Goal: Information Seeking & Learning: Learn about a topic

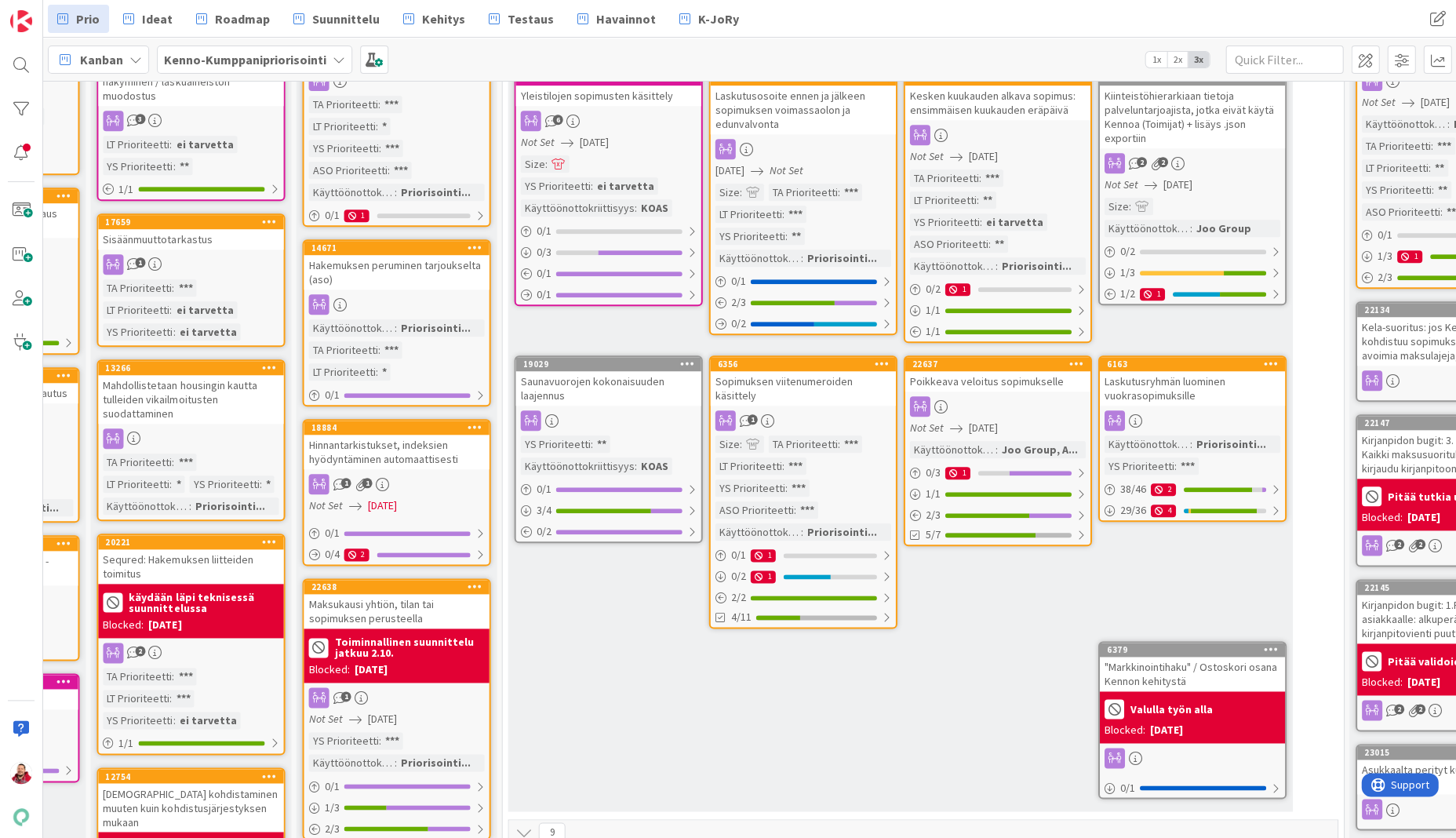
scroll to position [212, 781]
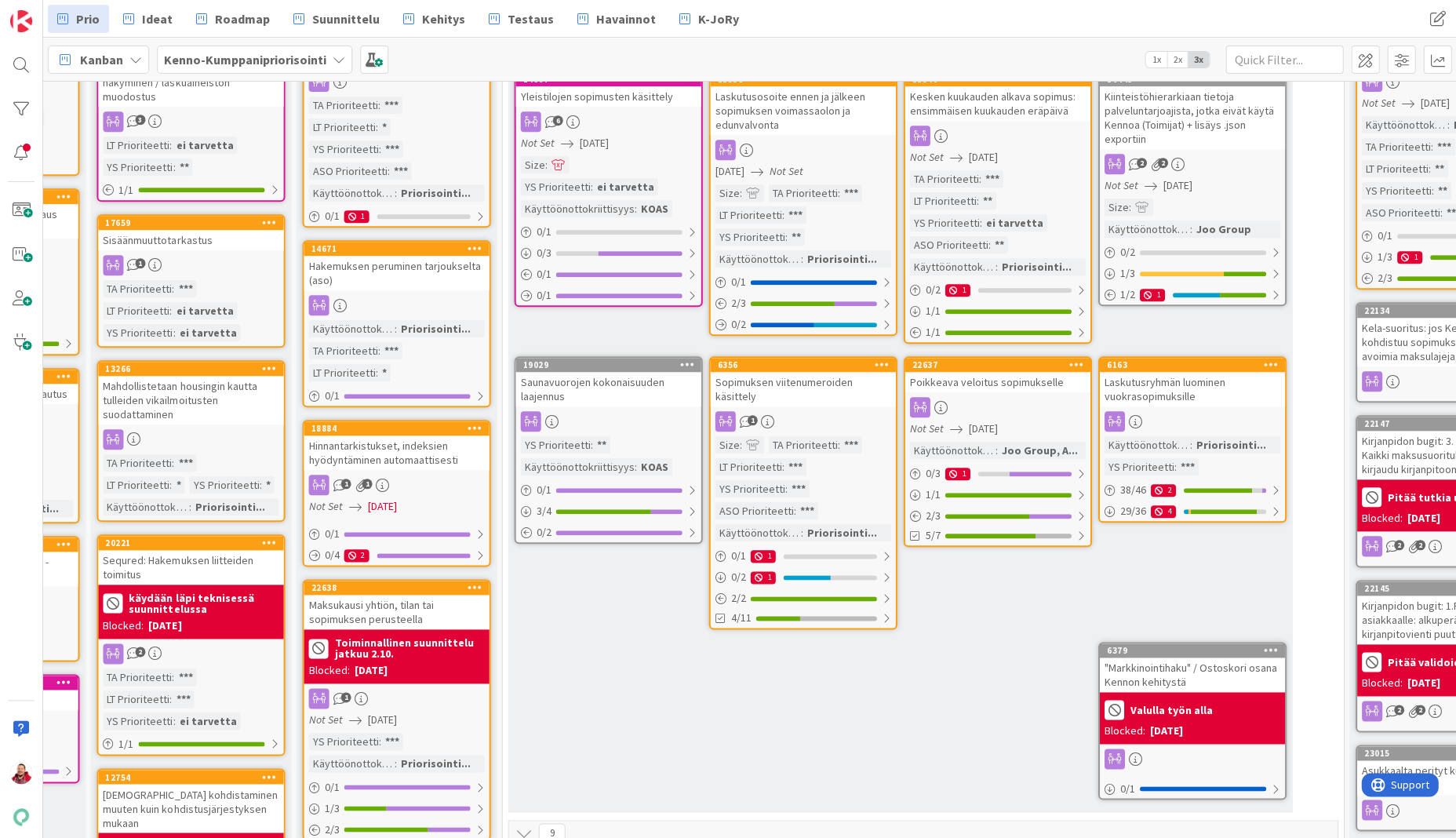
click at [933, 610] on div ""Markkinointihaku" / Ostoskori osana Kennon kehitystä" at bounding box center [1191, 674] width 185 height 34
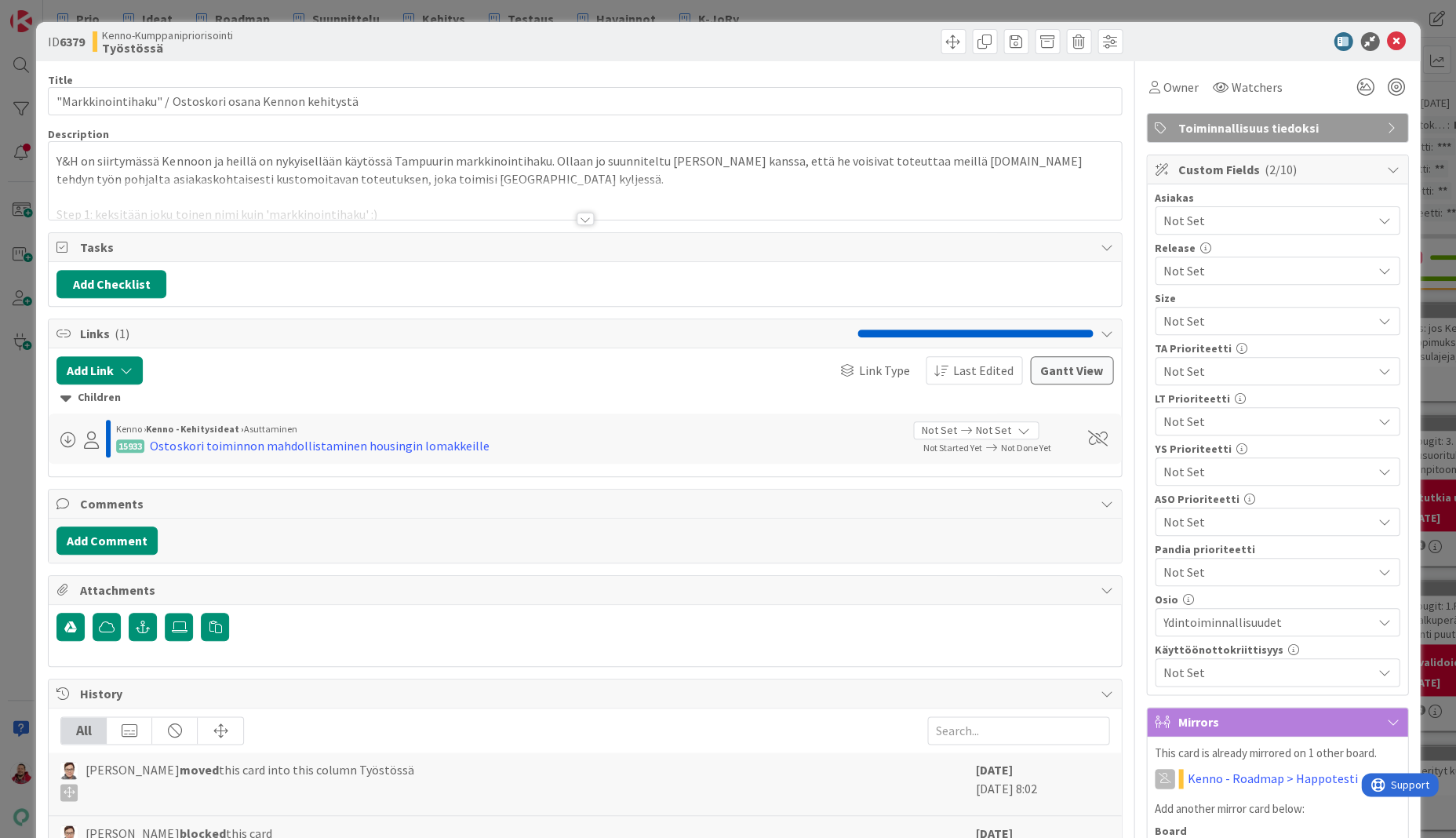
click at [385, 180] on div at bounding box center [584, 199] width 1072 height 40
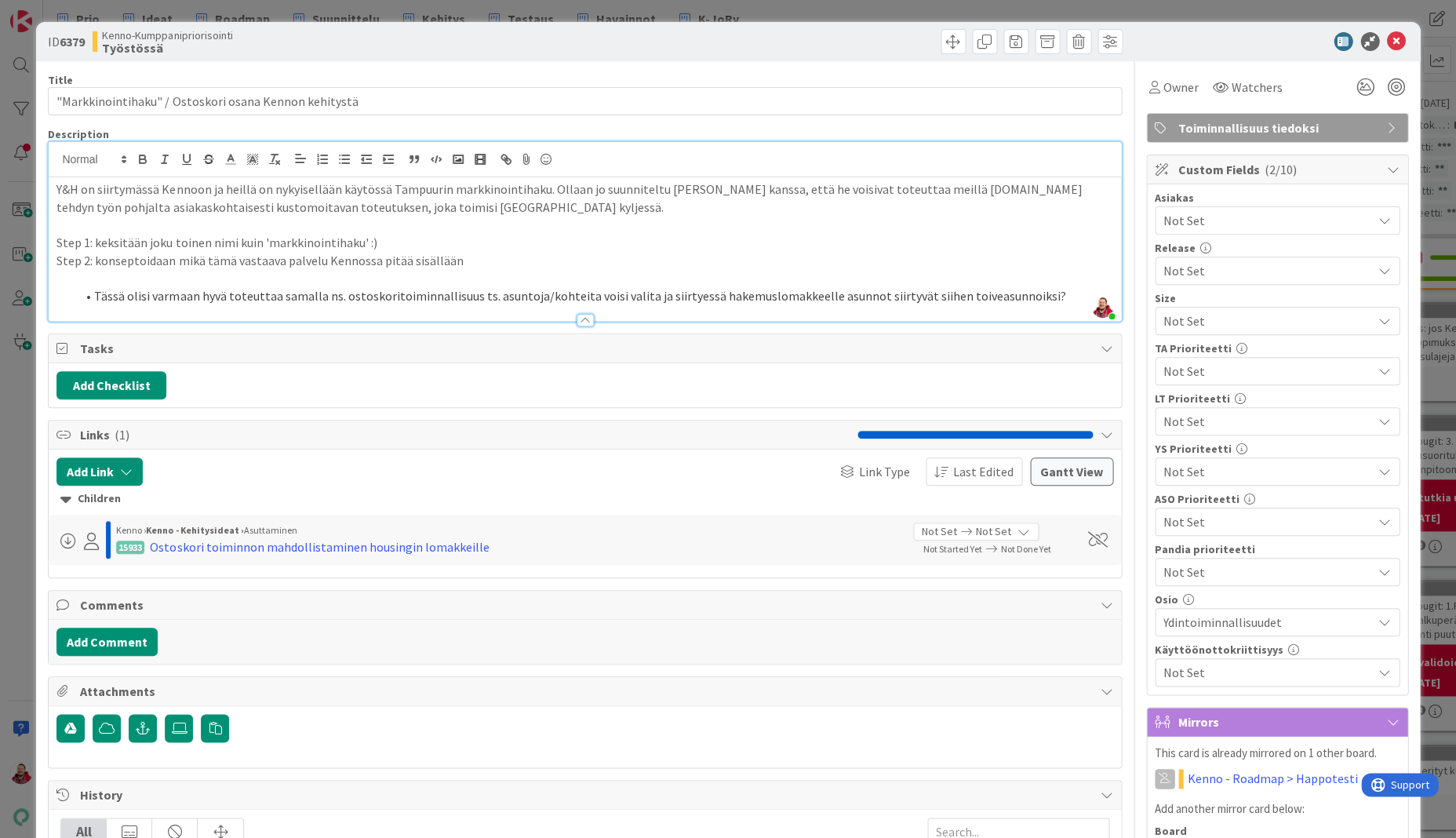
click at [496, 252] on p "Step 2: konseptoidaan mikä tämä vastaava palvelu Kennossa pitää sisällään" at bounding box center [584, 261] width 1056 height 18
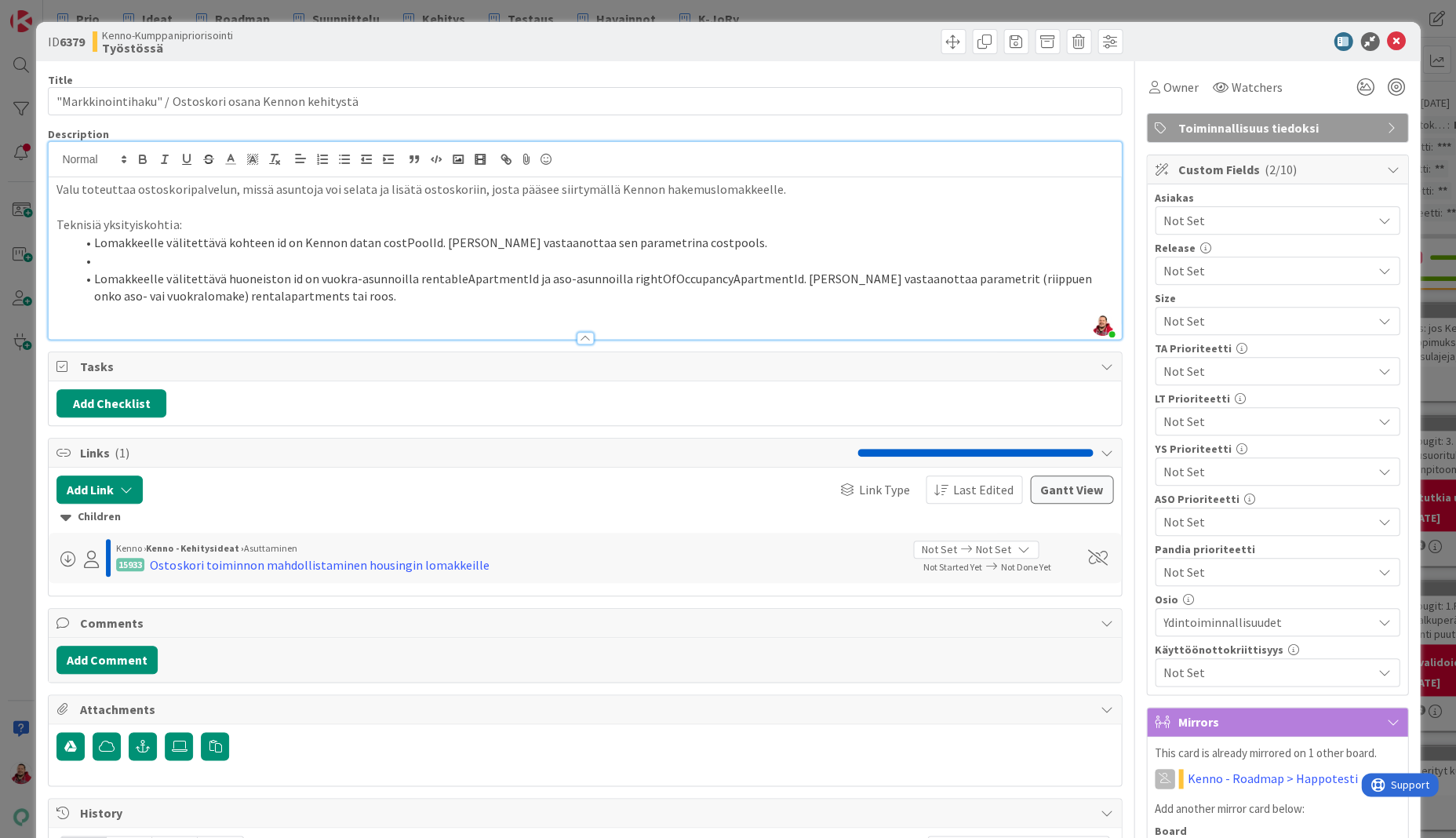
click at [377, 252] on li at bounding box center [593, 261] width 1037 height 18
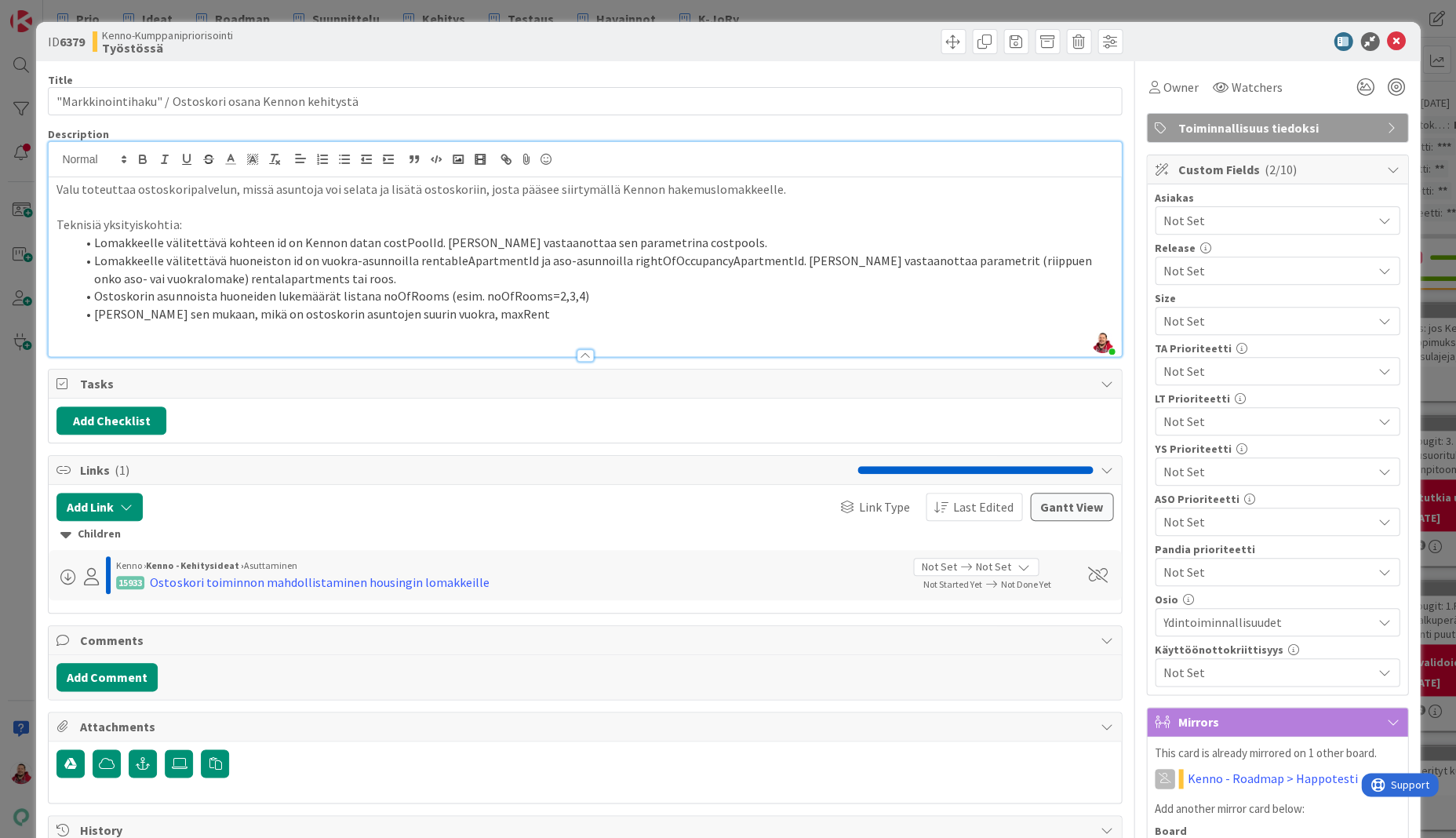
click at [497, 287] on li "Ostoskorin asunnoista huoneiden lukemäärät listana noOfRooms (esim. noOfRooms=2…" at bounding box center [593, 296] width 1037 height 18
click at [471, 305] on li "[PERSON_NAME] sen mukaan, mikä on ostoskorin asuntojen suurin vuokra, maxRent" at bounding box center [593, 314] width 1037 height 18
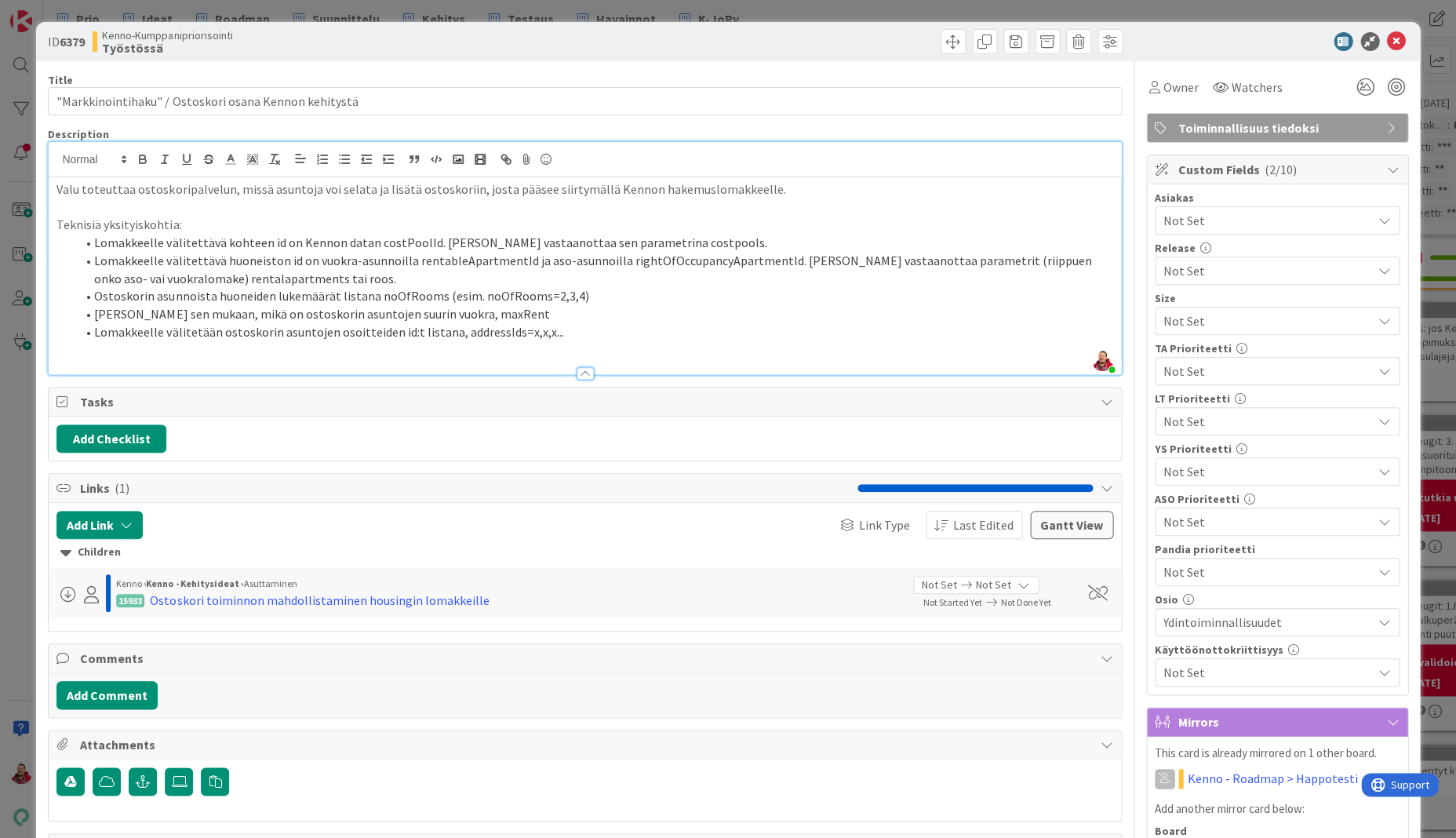
click at [933, 73] on div "Owner Watchers" at bounding box center [1217, 87] width 142 height 28
click at [933, 41] on icon at bounding box center [1396, 41] width 19 height 19
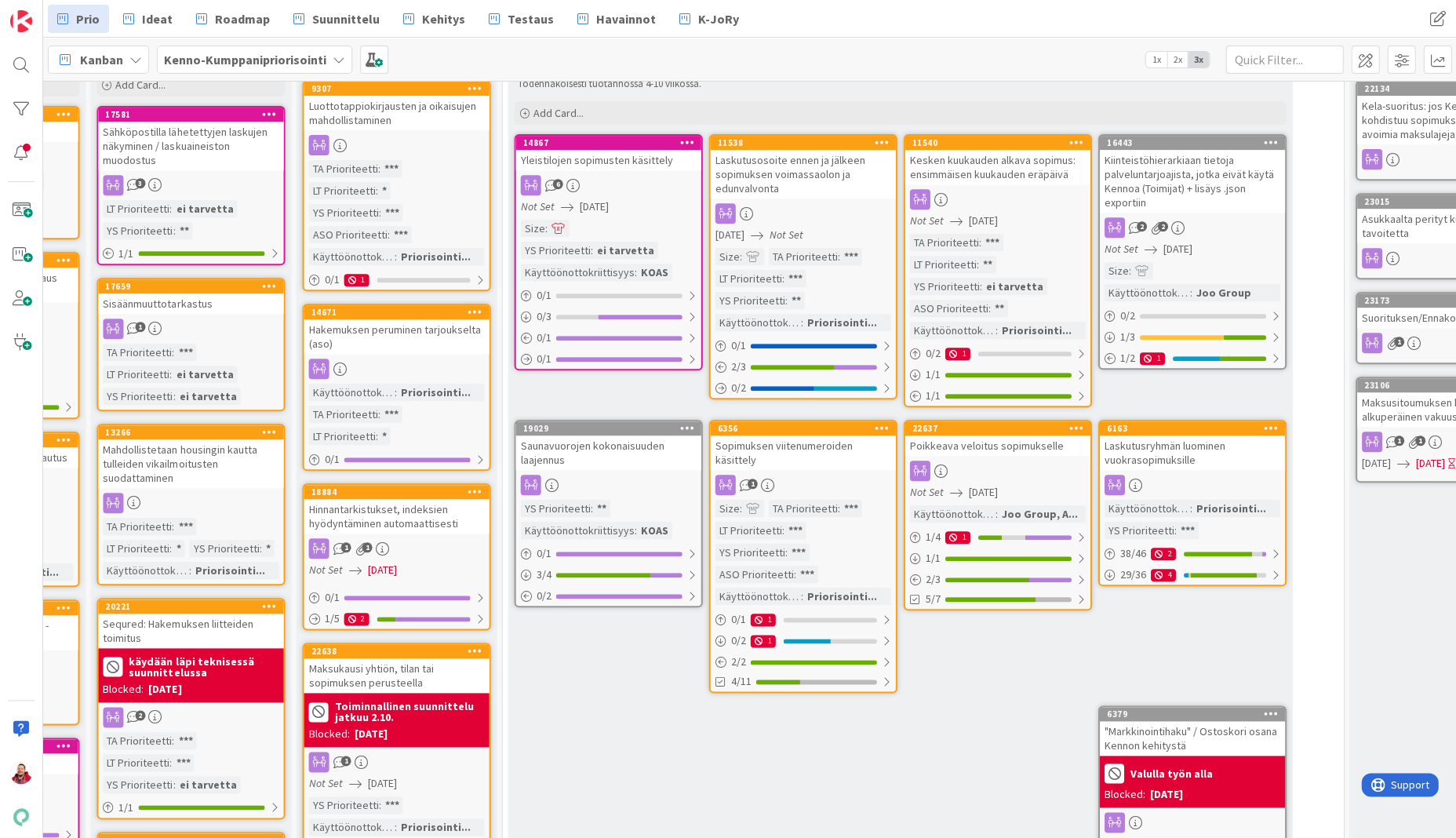
scroll to position [148, 781]
click at [933, 610] on div ""Markkinointihaku" / Ostoskori osana Kennon kehitystä" at bounding box center [1191, 737] width 185 height 34
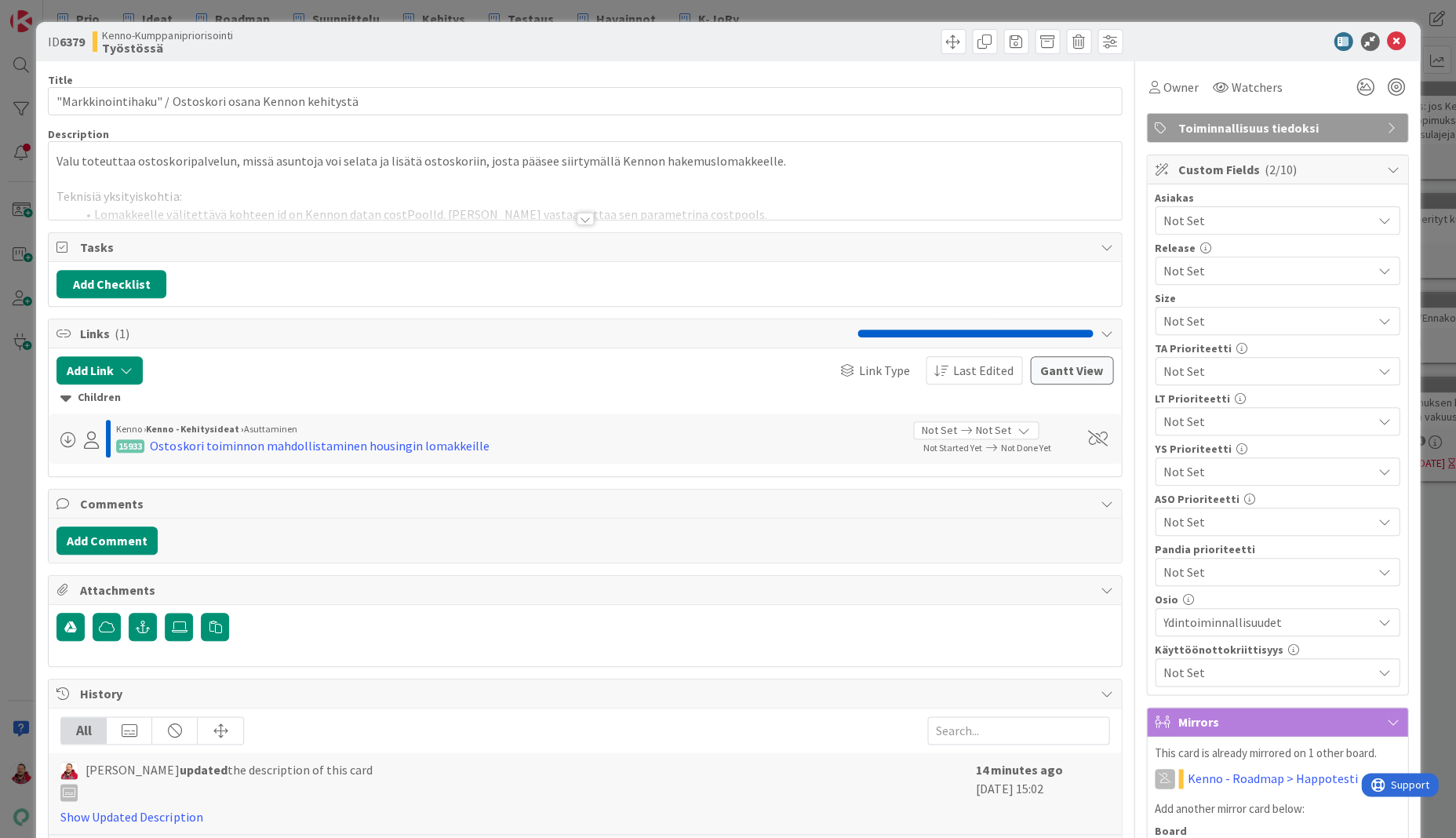
click at [220, 180] on div at bounding box center [584, 199] width 1072 height 40
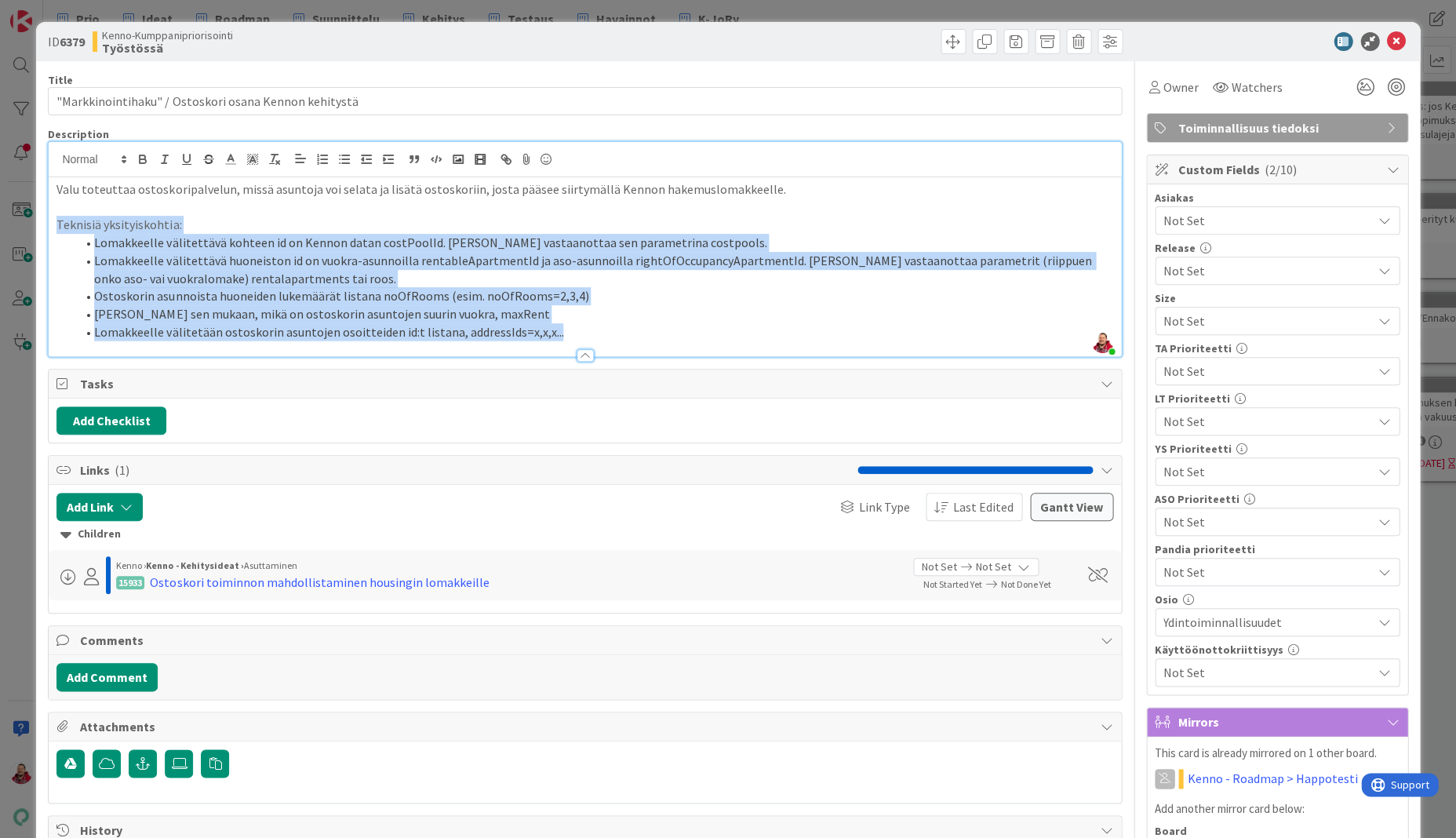
drag, startPoint x: 480, startPoint y: 276, endPoint x: 40, endPoint y: 204, distance: 445.9
click at [40, 204] on div "ID 6379 Kenno-Kumppanipriorisointi Työstössä Title 53 / 128 "Markkinointihaku" …" at bounding box center [728, 814] width 1384 height 1584
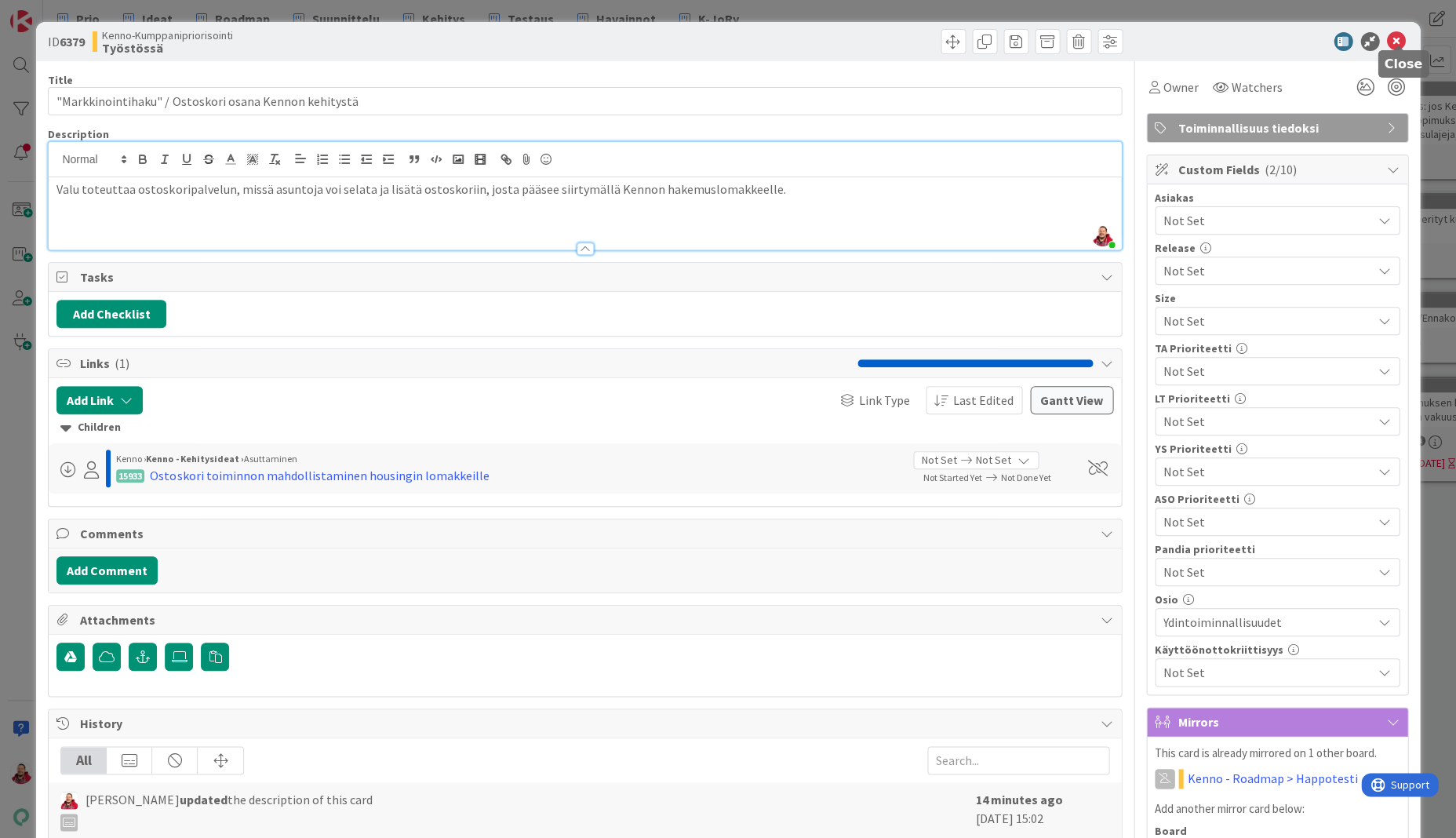
click at [933, 36] on icon at bounding box center [1396, 41] width 19 height 19
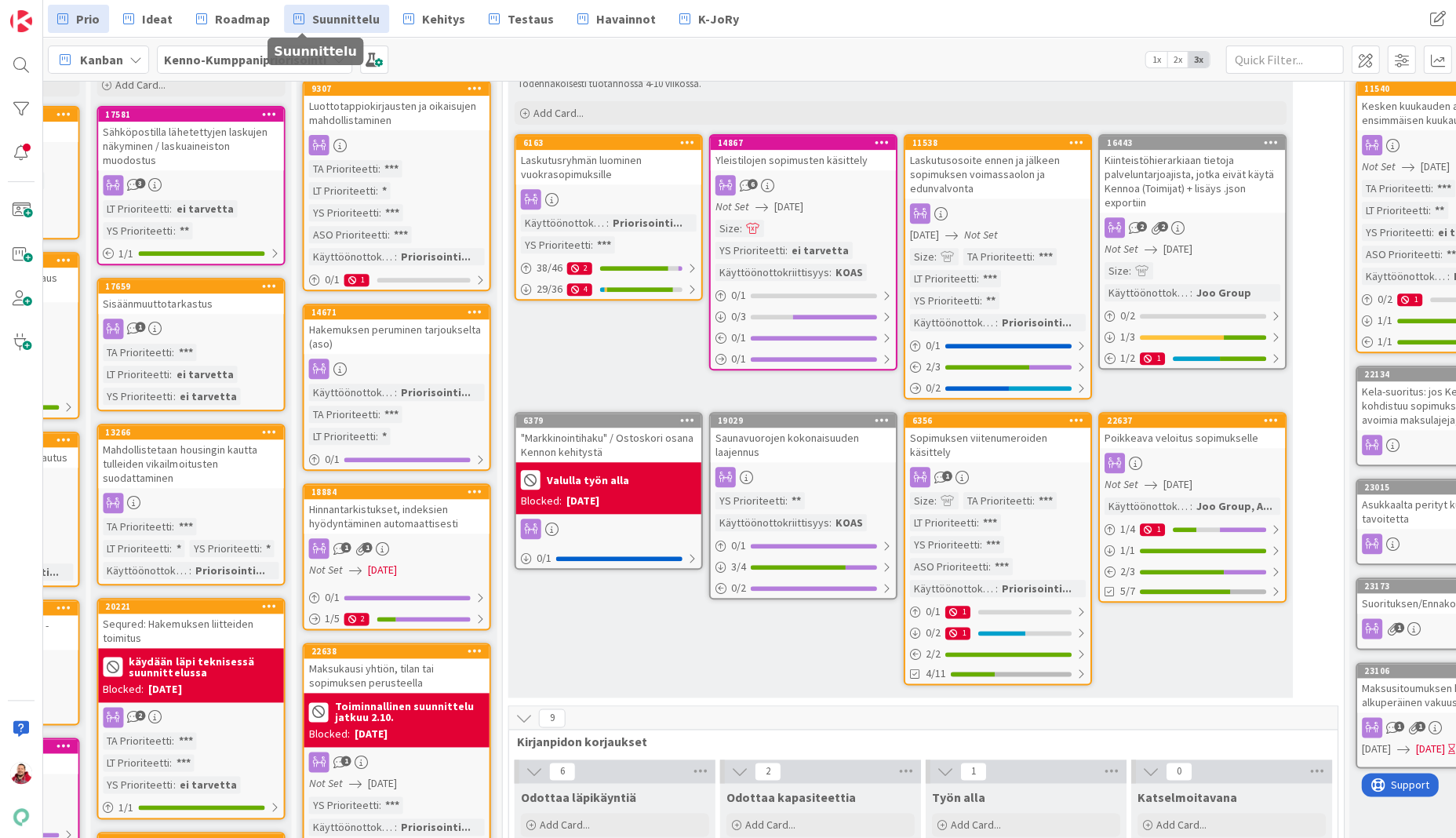
click at [293, 16] on icon at bounding box center [298, 19] width 11 height 21
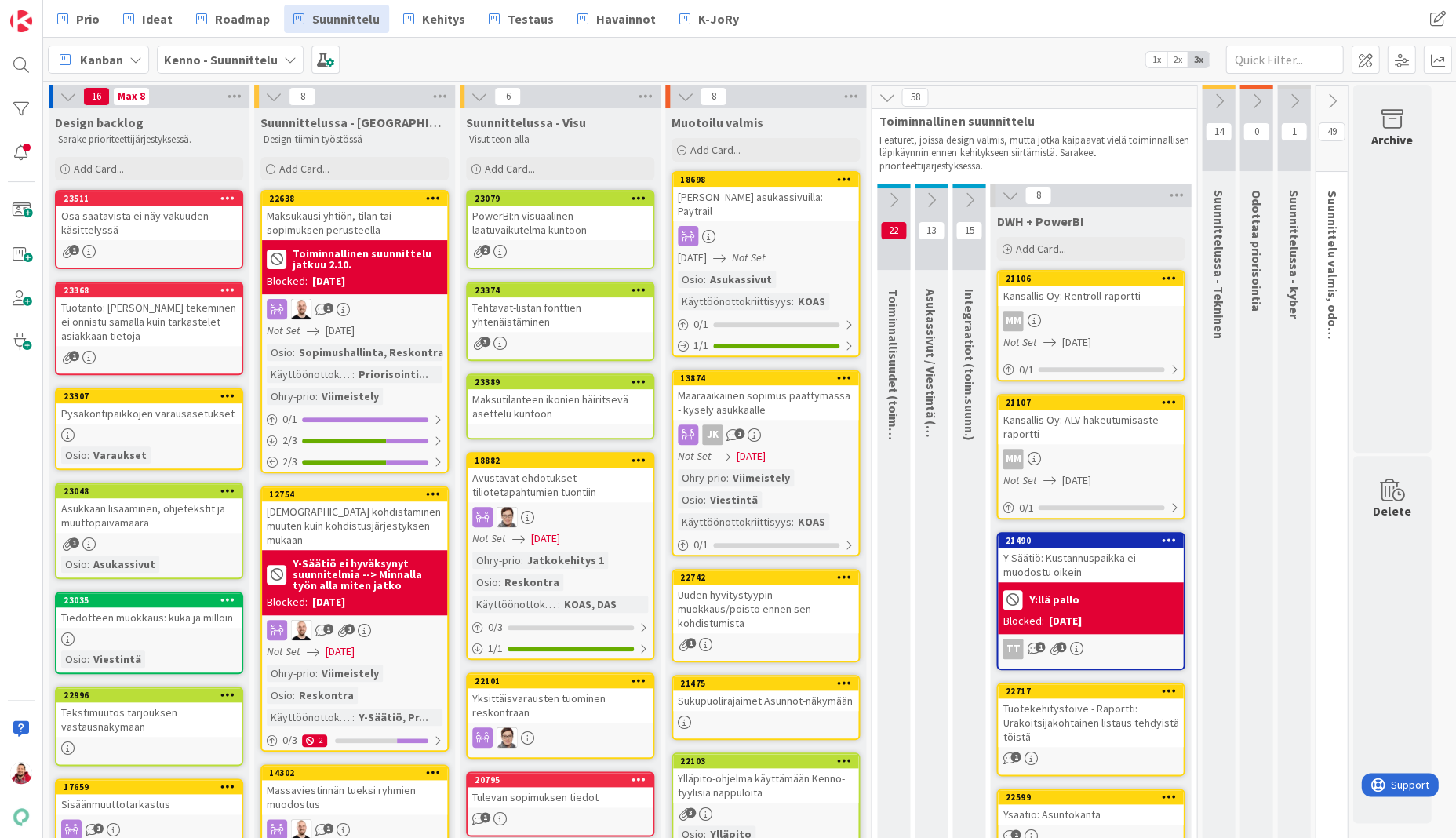
click at [933, 102] on icon at bounding box center [1219, 102] width 18 height 18
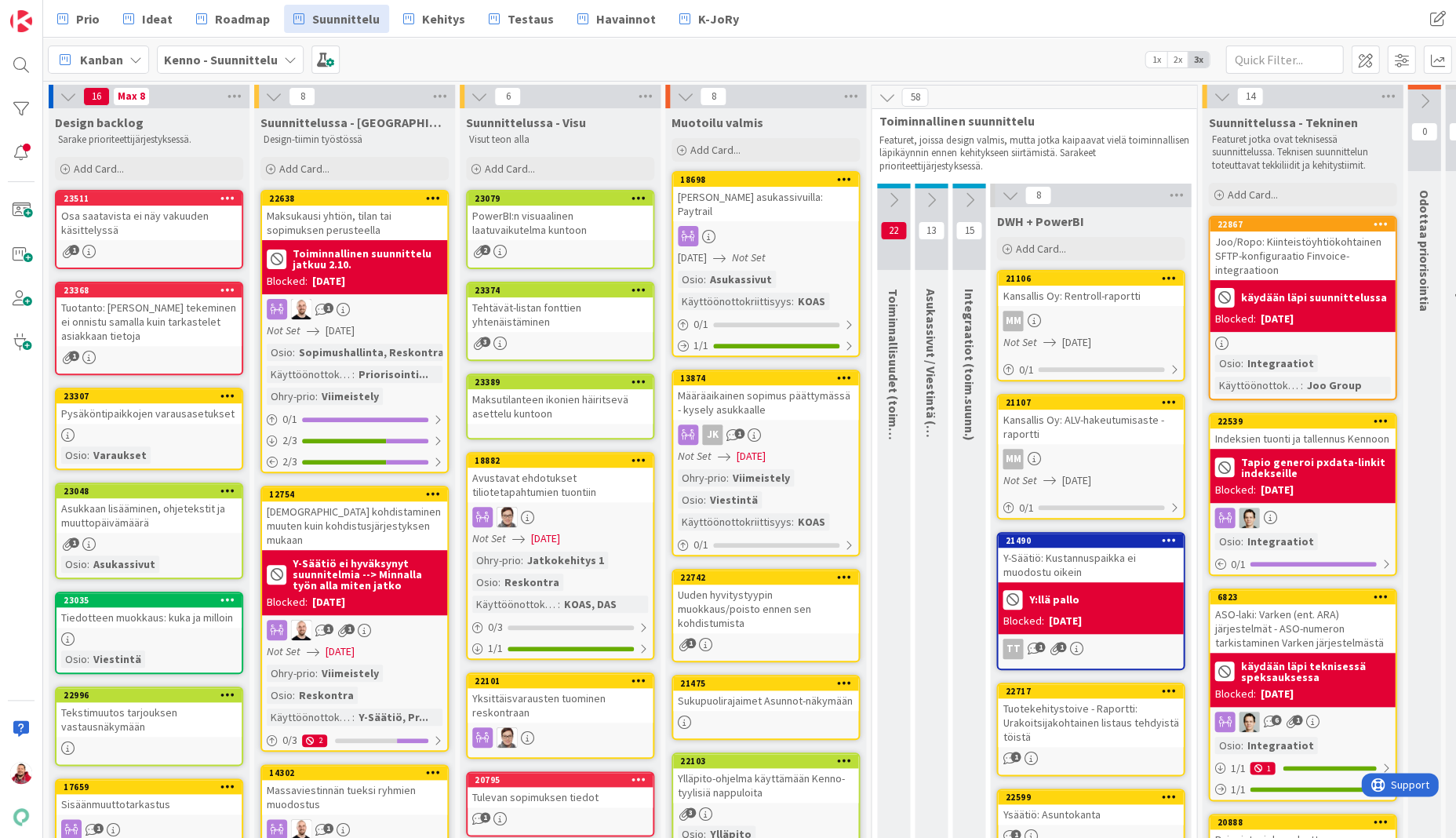
click at [897, 191] on icon at bounding box center [894, 200] width 18 height 18
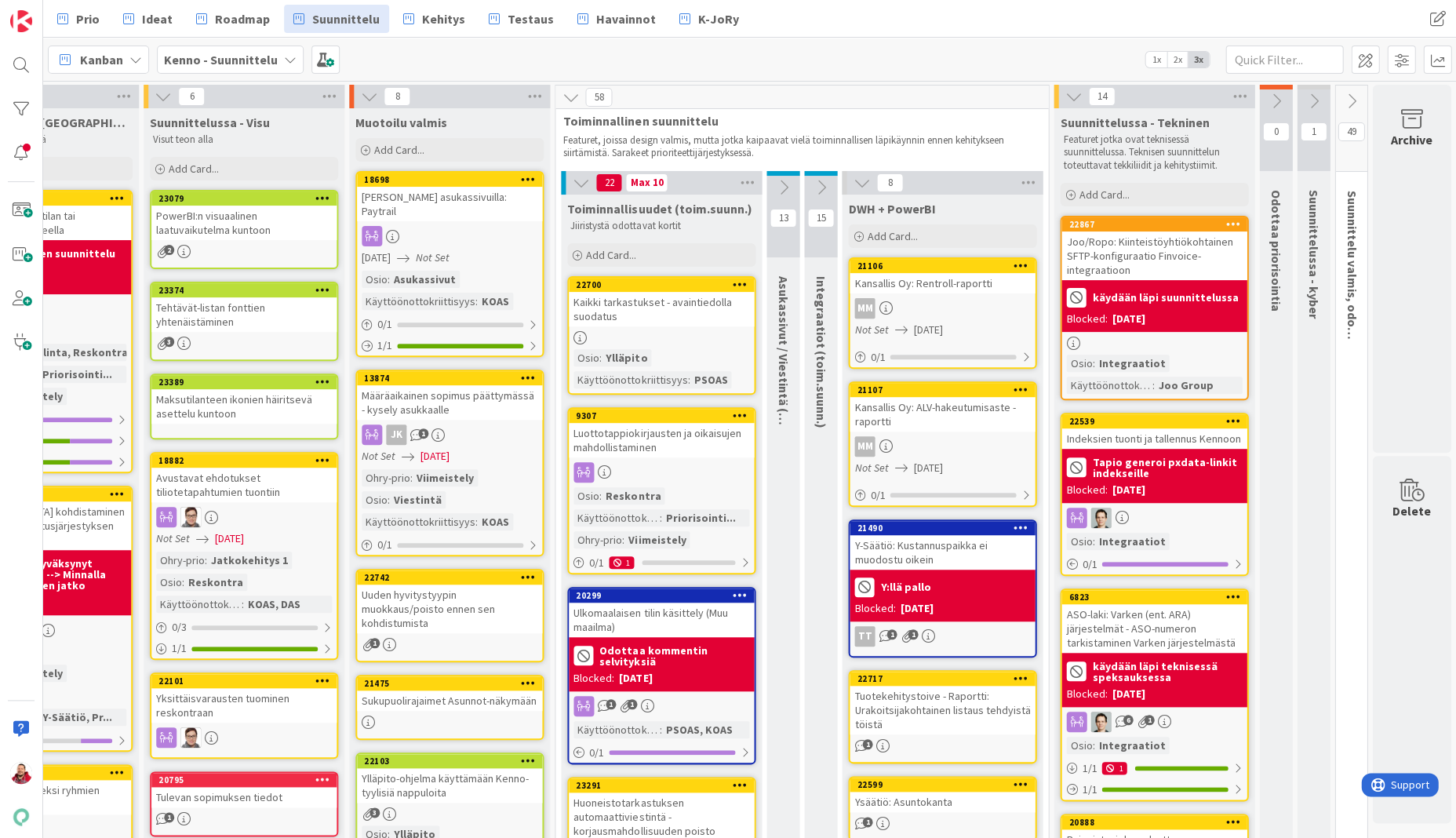
scroll to position [0, 317]
click at [775, 179] on icon at bounding box center [784, 188] width 18 height 18
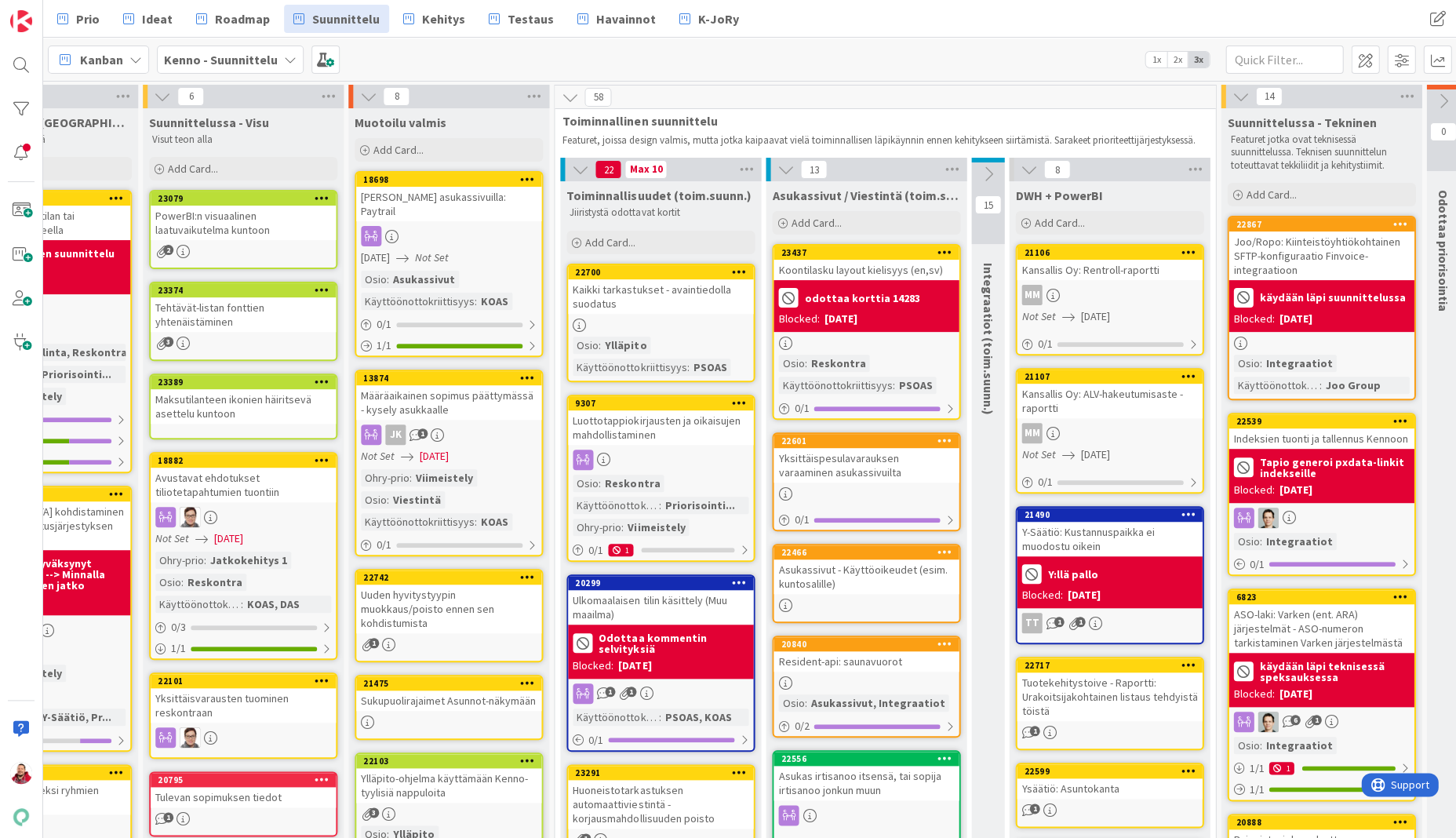
click at [933, 162] on button at bounding box center [988, 174] width 33 height 23
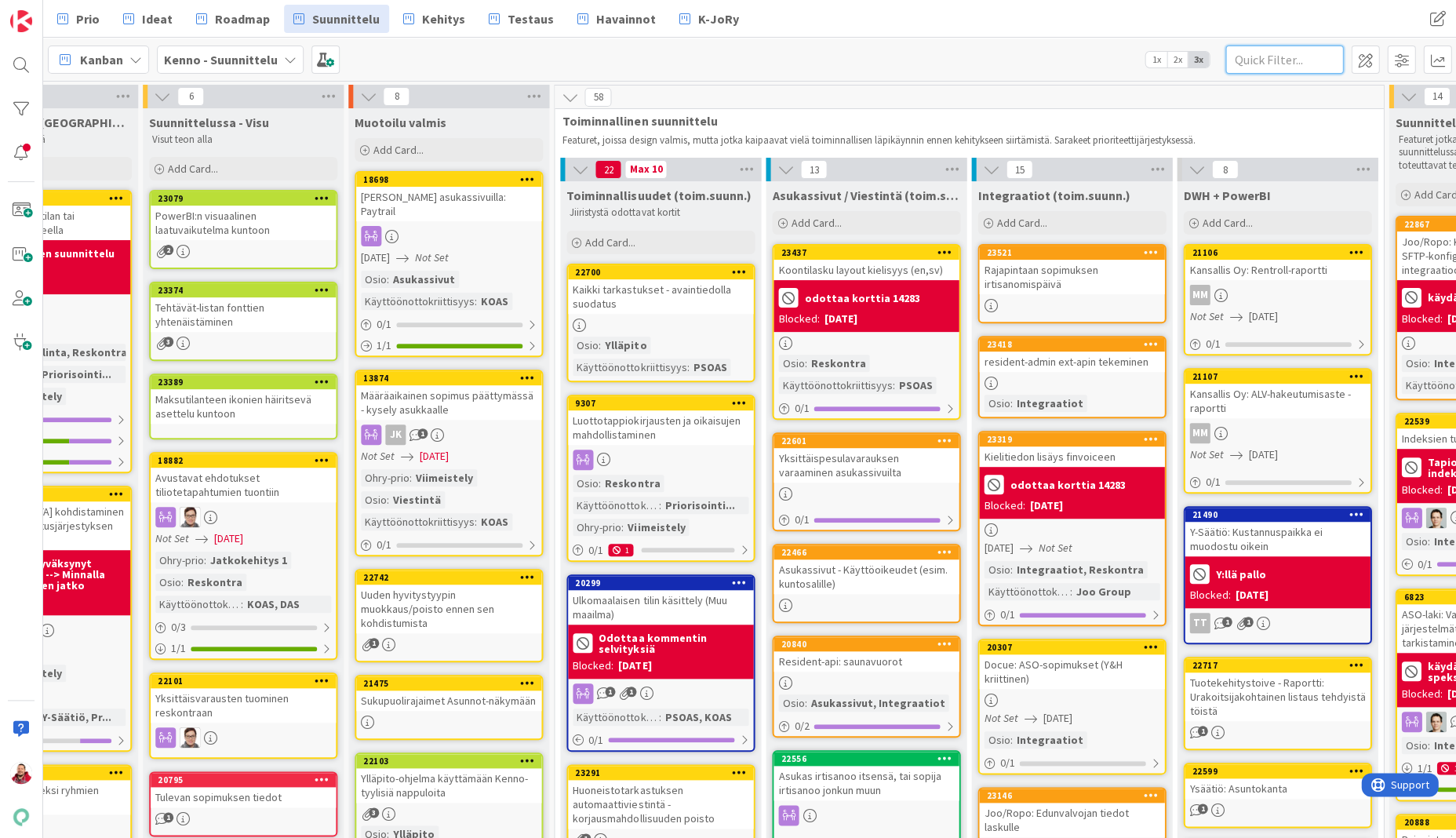
click at [933, 72] on input "text" at bounding box center [1284, 60] width 117 height 28
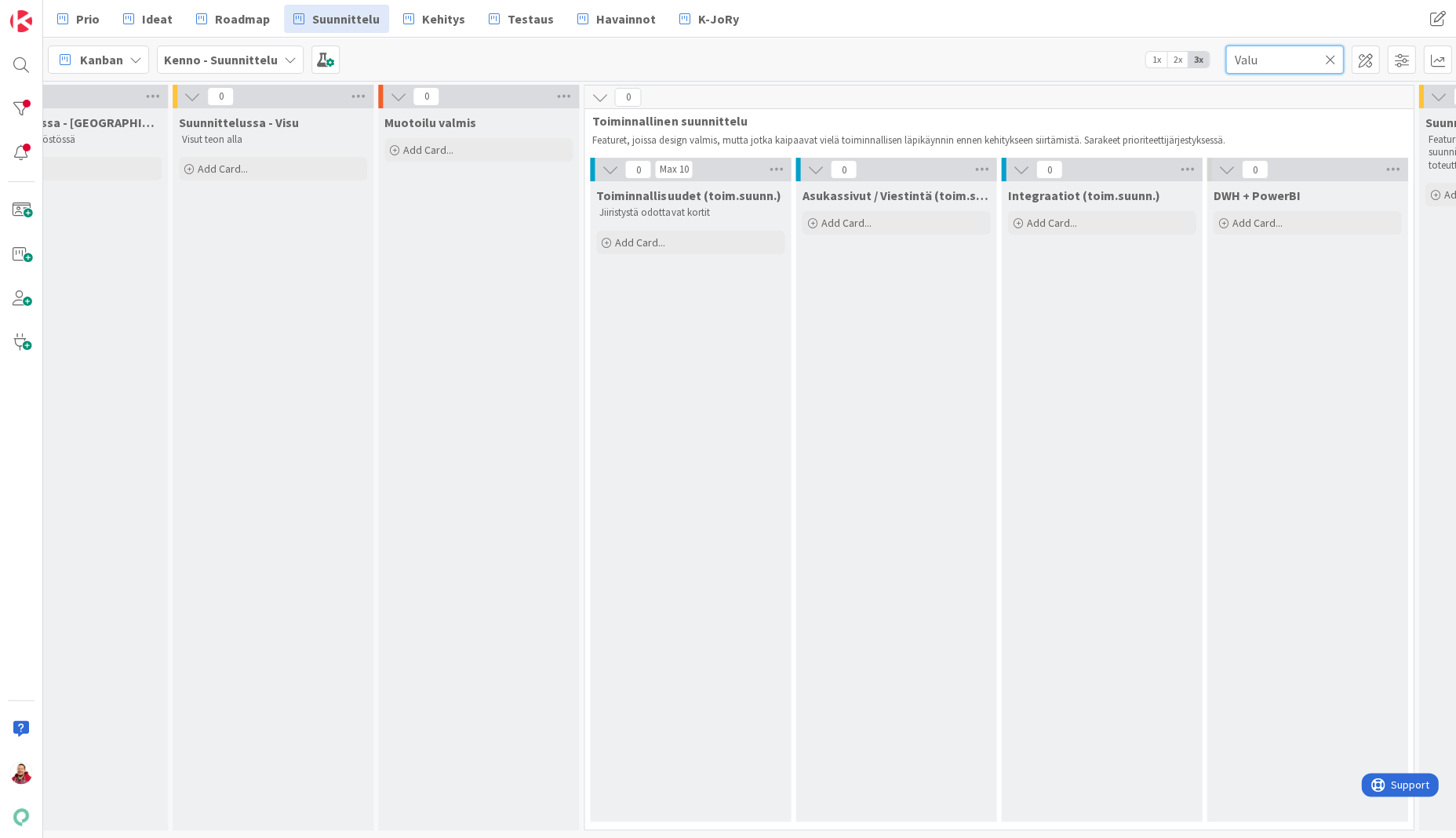
scroll to position [0, 120]
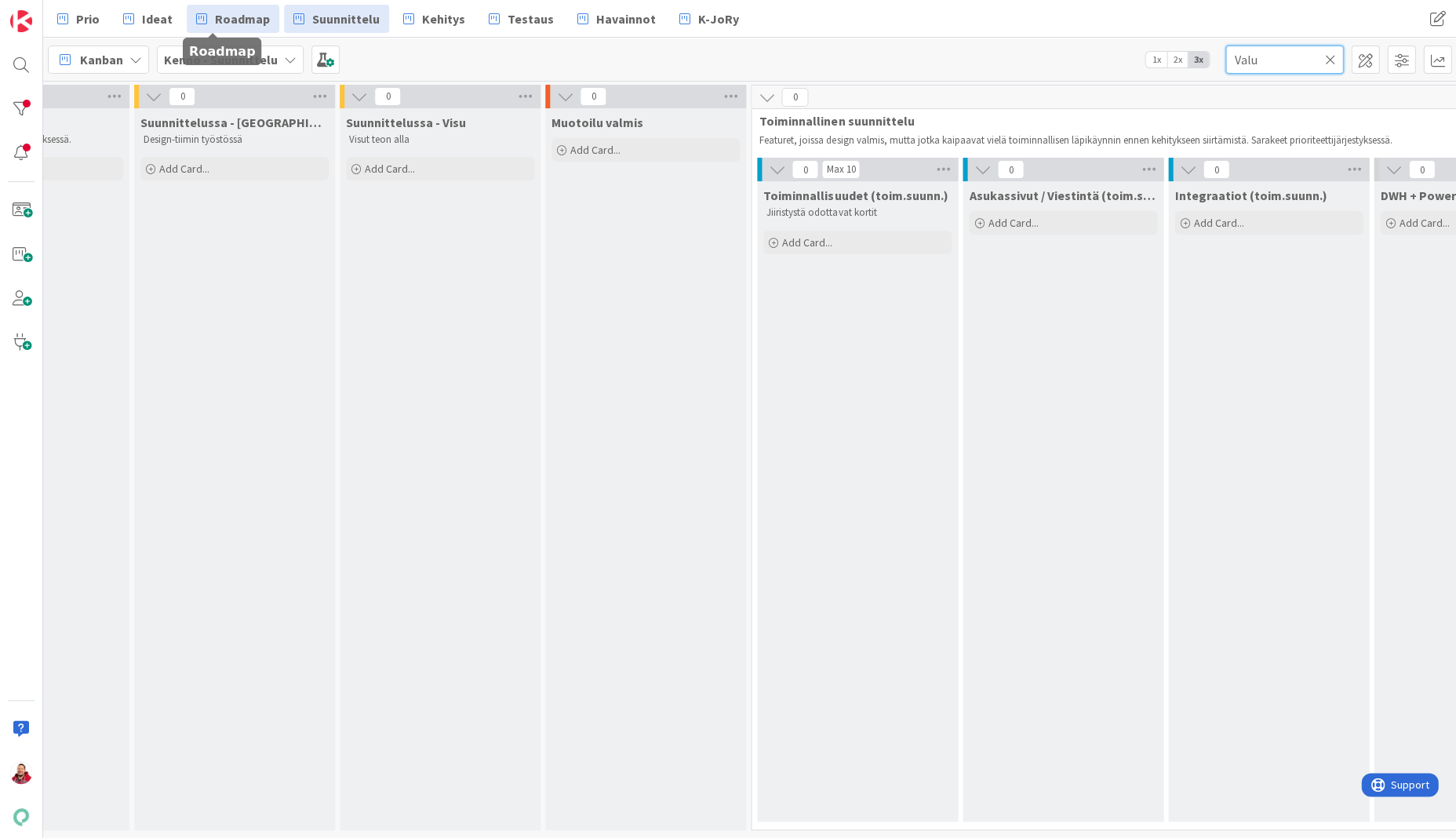
type input "Valu"
click at [223, 25] on span "Roadmap" at bounding box center [242, 19] width 55 height 19
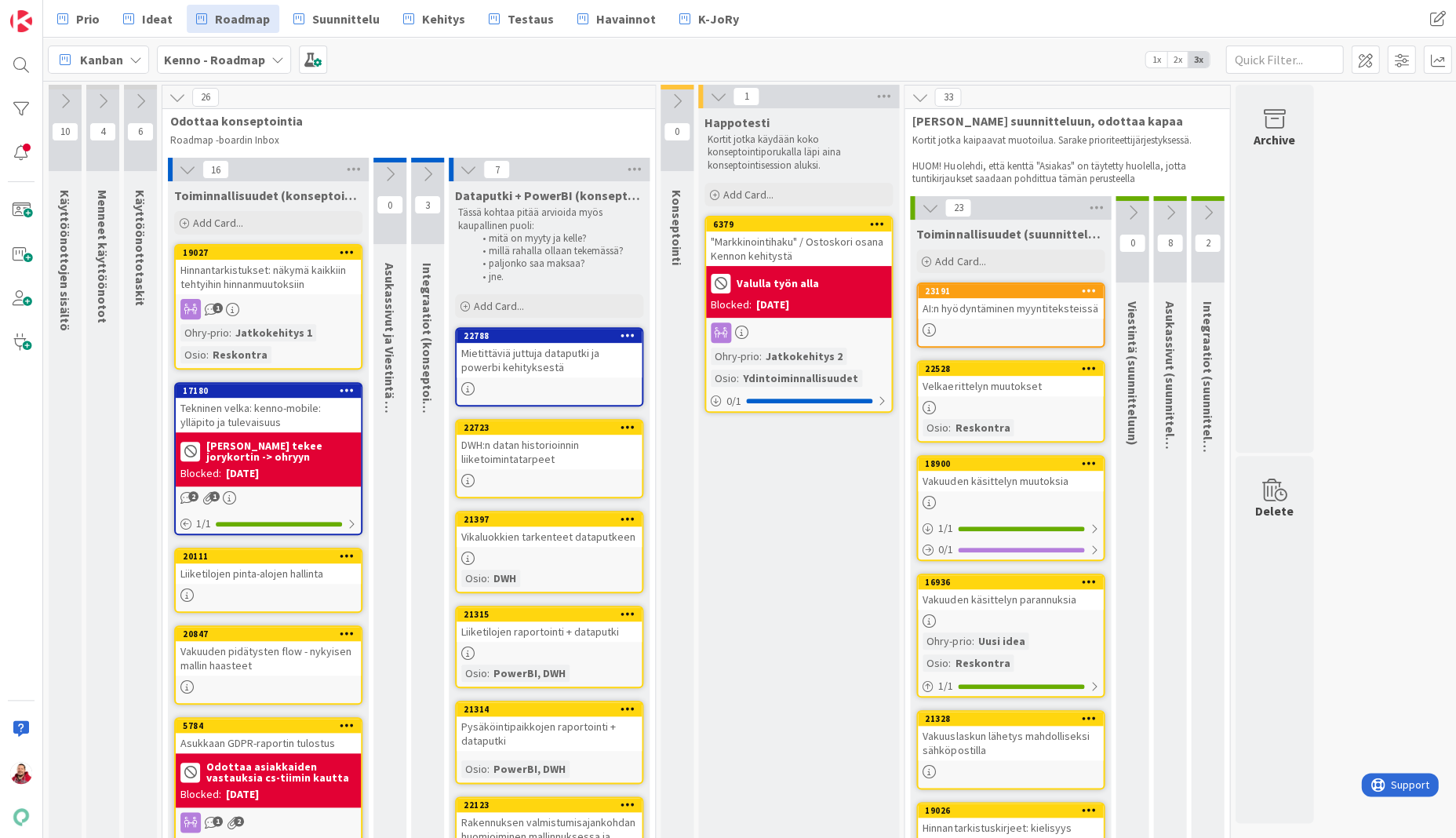
click at [758, 231] on div ""Markkinointihaku" / Ostoskori osana Kennon kehitystä" at bounding box center [798, 248] width 185 height 34
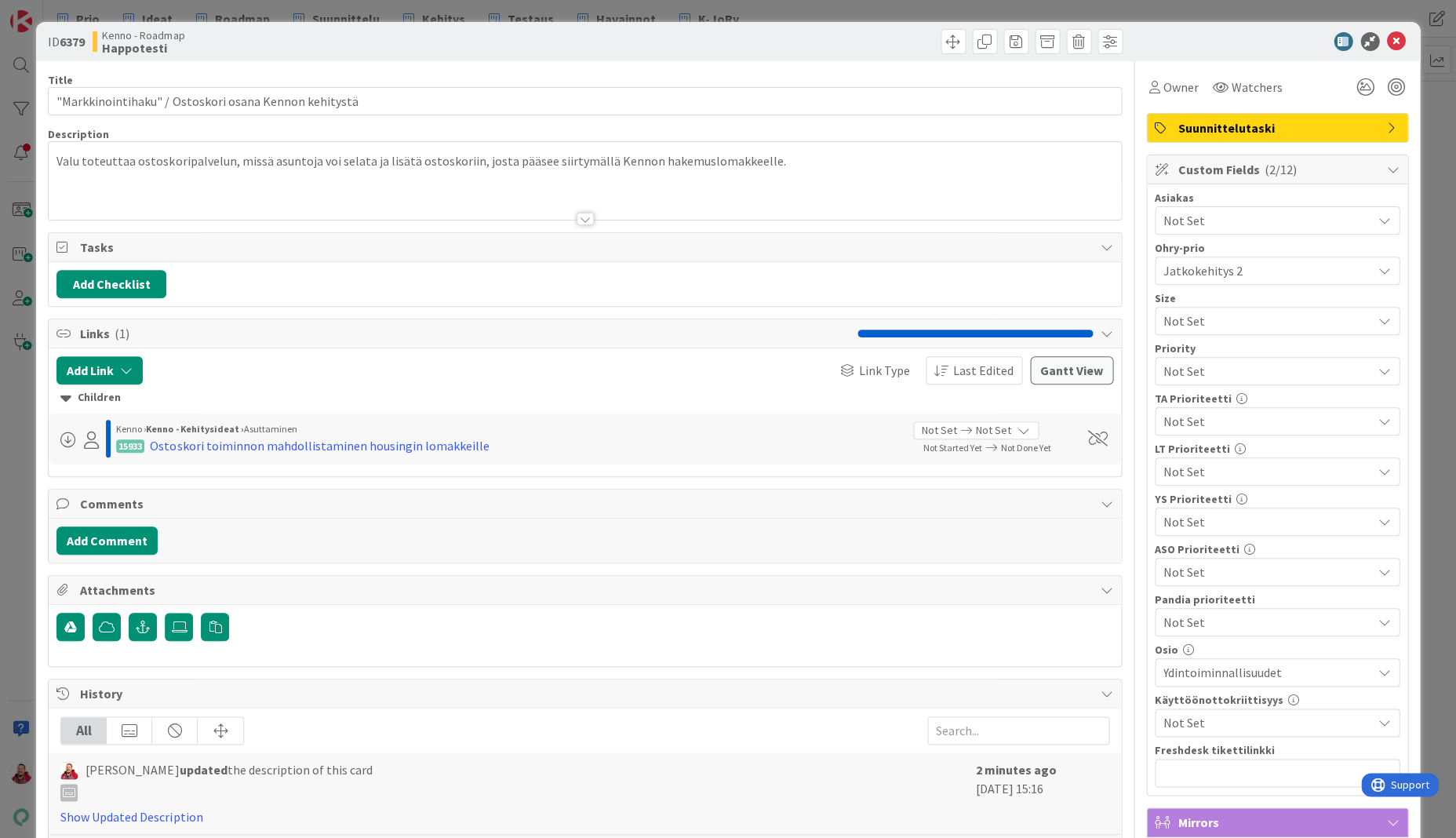
click at [495, 180] on div at bounding box center [584, 199] width 1072 height 40
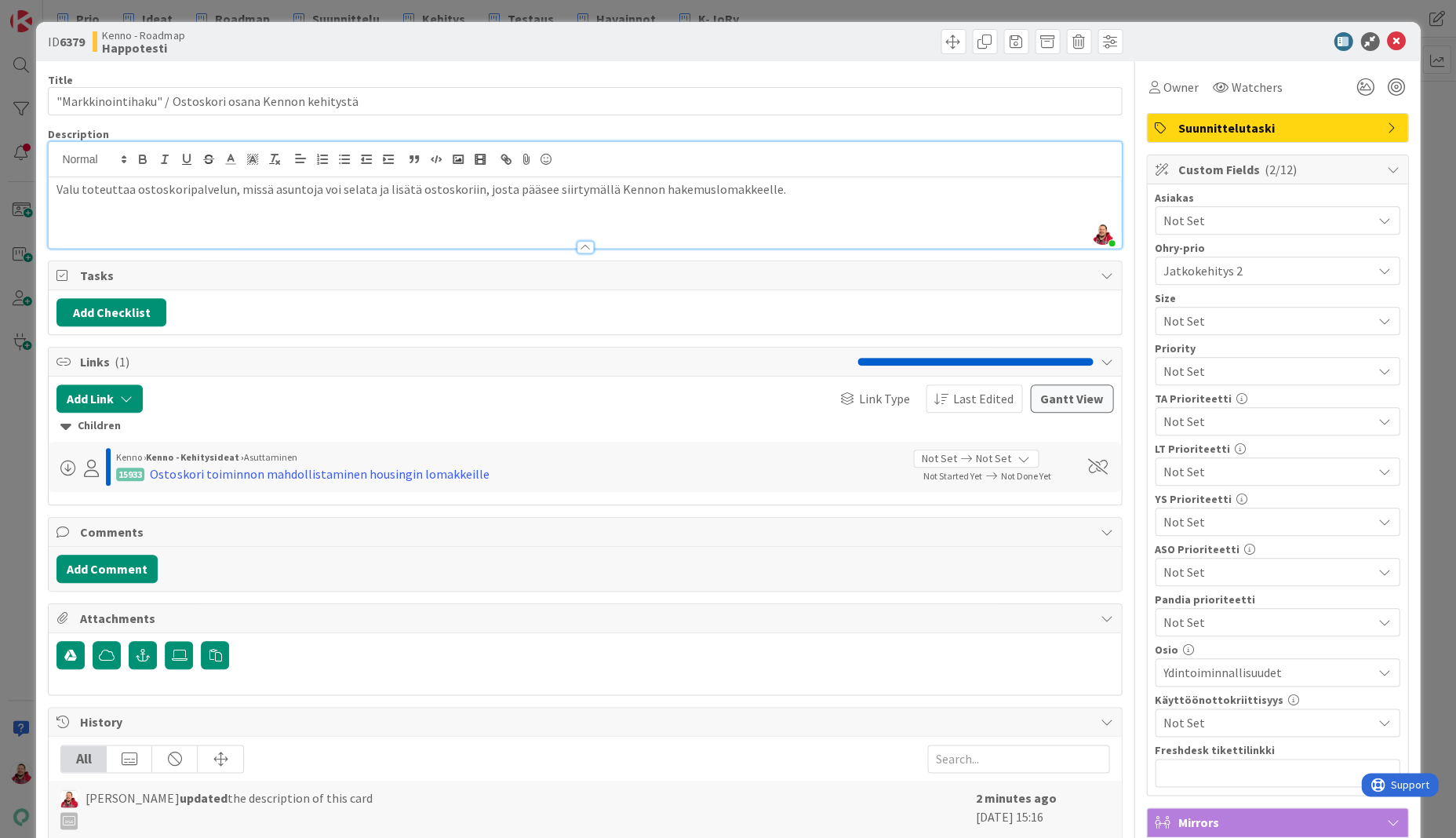
click at [429, 194] on div "Valu toteuttaa ostoskoripalvelun, missä asuntoja voi selata ja lisätä ostoskori…" at bounding box center [584, 212] width 1072 height 70
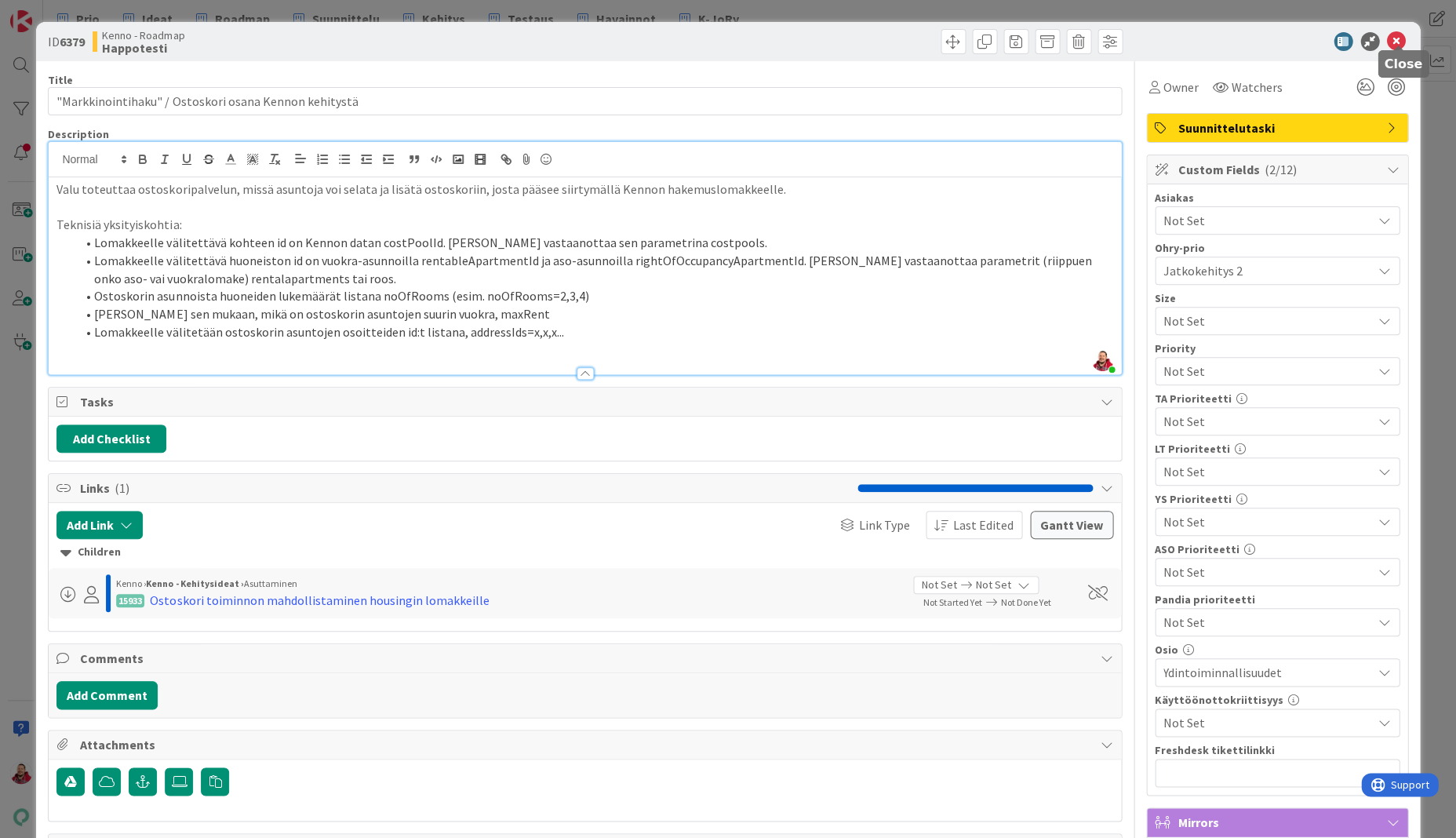
click at [933, 32] on icon at bounding box center [1396, 41] width 19 height 19
